Goal: Check status: Check status

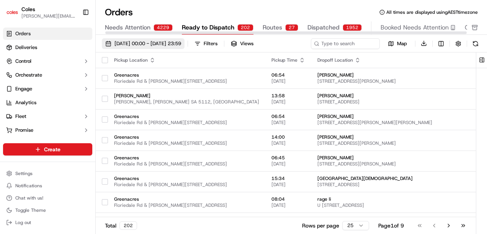
click at [175, 40] on span "[DATE] 00:00 - [DATE] 23:59" at bounding box center [147, 43] width 67 height 7
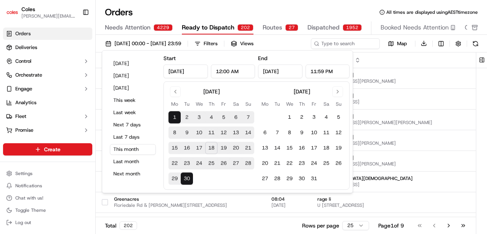
click at [223, 143] on button "19" at bounding box center [223, 148] width 12 height 12
type input "[DATE]"
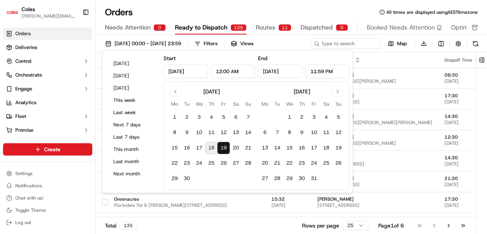
click at [215, 6] on div "Orders All times are displayed using AEST timezone" at bounding box center [291, 12] width 391 height 12
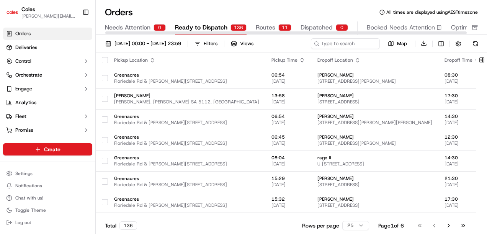
drag, startPoint x: 285, startPoint y: 5, endPoint x: 280, endPoint y: 8, distance: 5.5
click at [285, 5] on div "Orders All times are displayed using AEST timezone Needs Attention 0 Ready to D…" at bounding box center [291, 117] width 391 height 234
